Goal: Information Seeking & Learning: Understand process/instructions

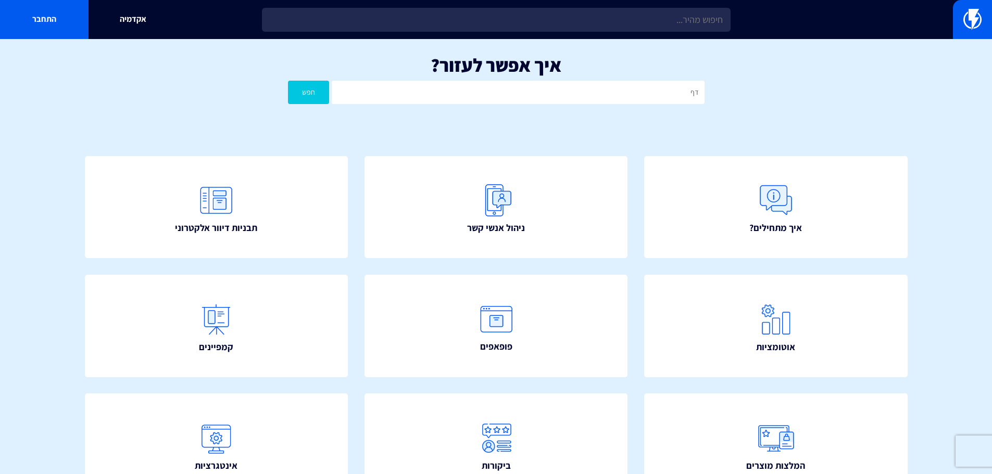
type input "דף נחיתה"
click at [310, 96] on button "חפש" at bounding box center [309, 92] width 42 height 23
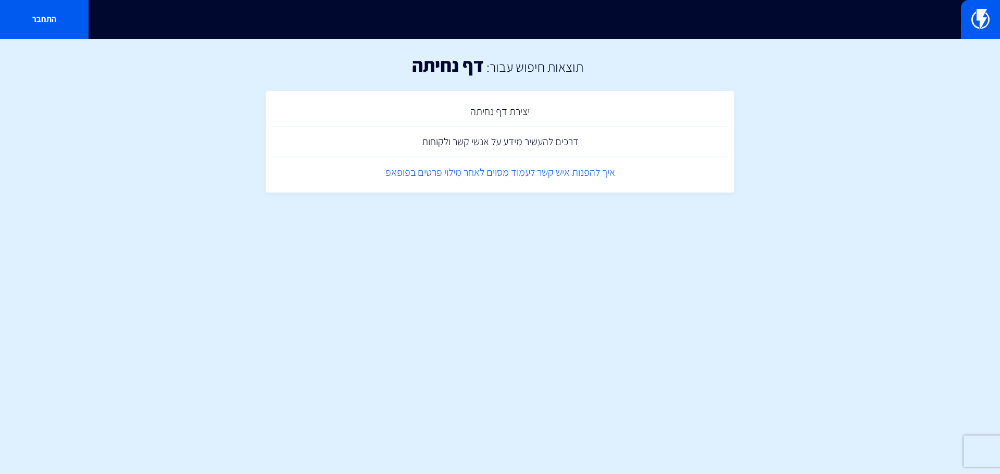
click at [468, 174] on link "איך להפנות איש קשר לעמוד מסוים לאחר מילוי פרטים בפופאפ" at bounding box center [500, 172] width 458 height 31
click at [498, 108] on link "יצירת דף נחיתה" at bounding box center [500, 111] width 458 height 31
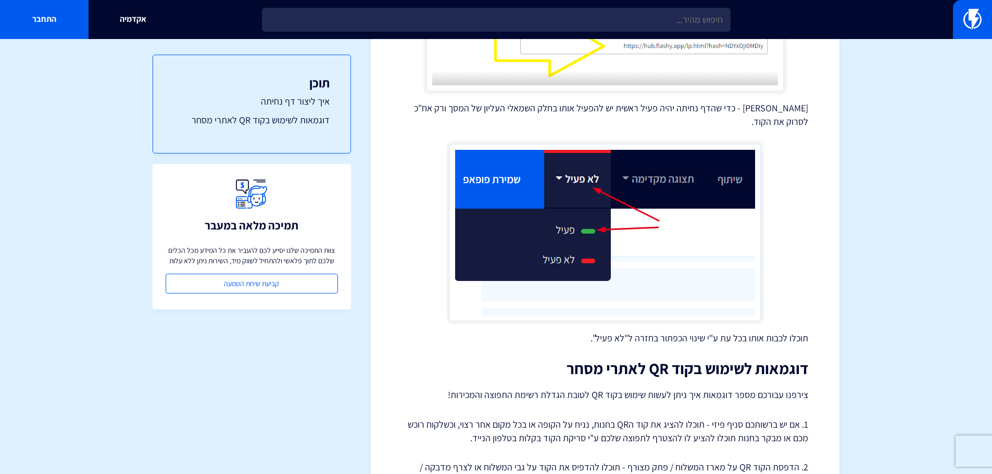
scroll to position [1765, 0]
